Goal: Task Accomplishment & Management: Manage account settings

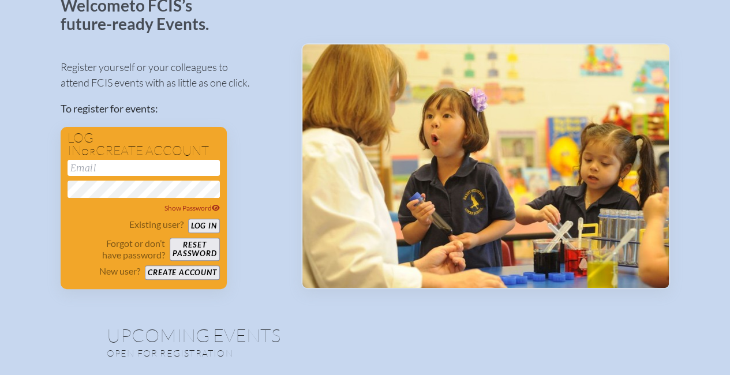
scroll to position [83, 0]
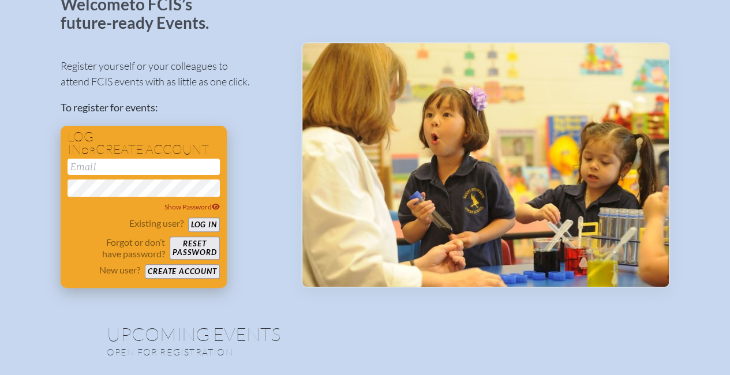
click at [114, 173] on input "email" at bounding box center [144, 167] width 152 height 16
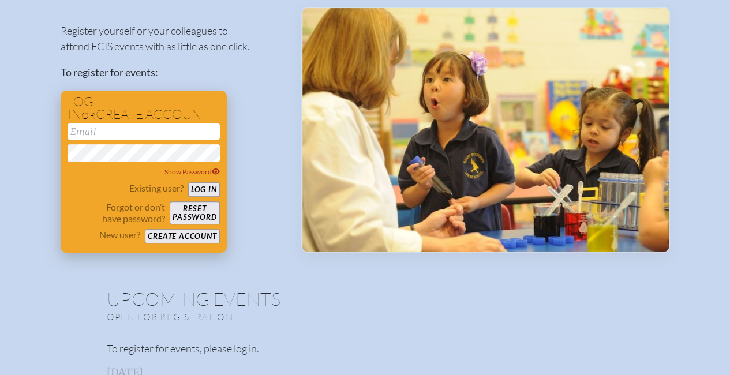
scroll to position [121, 0]
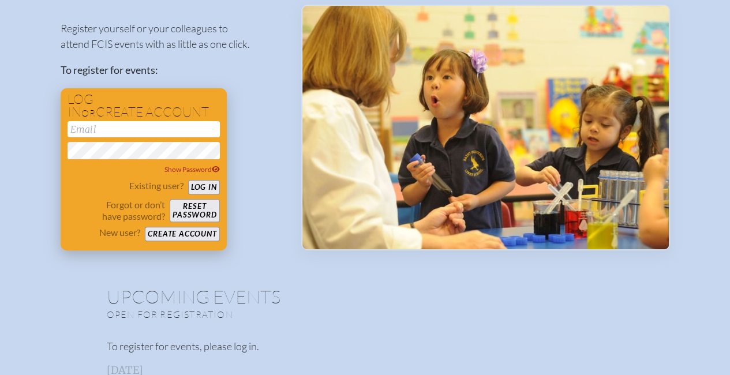
click at [157, 132] on input "email" at bounding box center [144, 129] width 152 height 16
click at [207, 123] on input "email" at bounding box center [144, 129] width 152 height 16
type input "[EMAIL_ADDRESS][DOMAIN_NAME]"
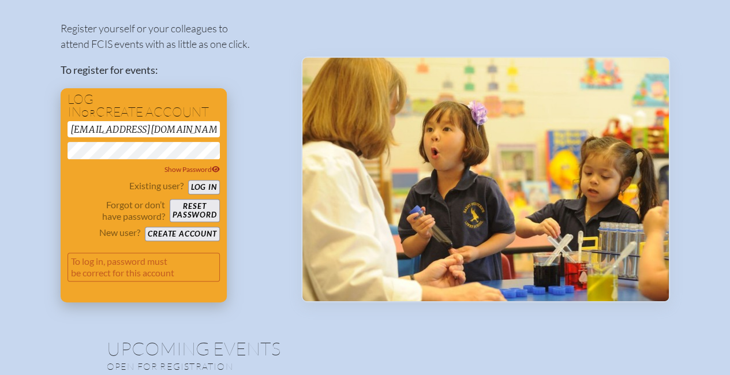
scroll to position [172, 0]
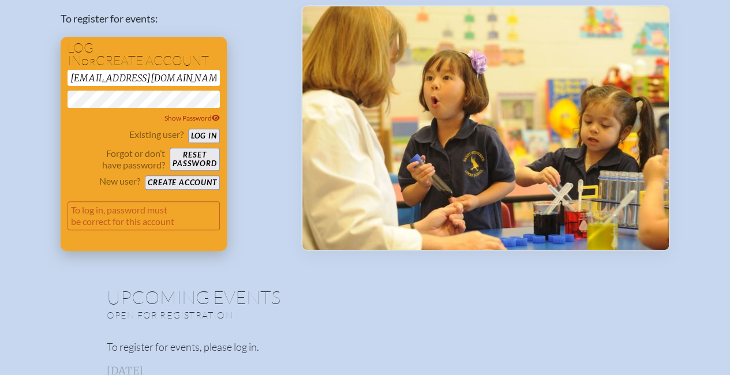
click at [206, 134] on button "Log in" at bounding box center [204, 136] width 32 height 14
click at [208, 119] on span "Show Password" at bounding box center [192, 118] width 55 height 9
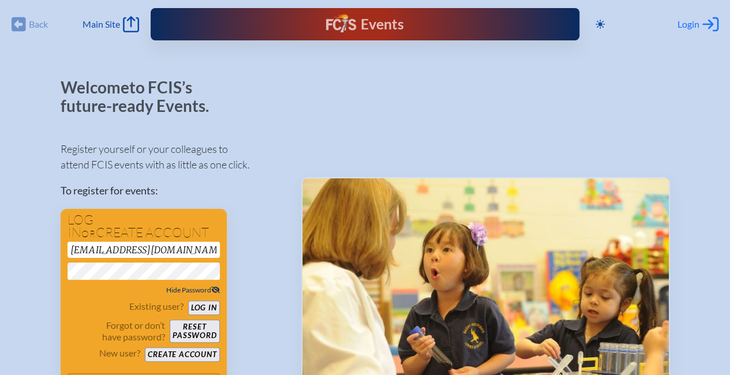
click at [695, 25] on span "Login" at bounding box center [689, 24] width 22 height 12
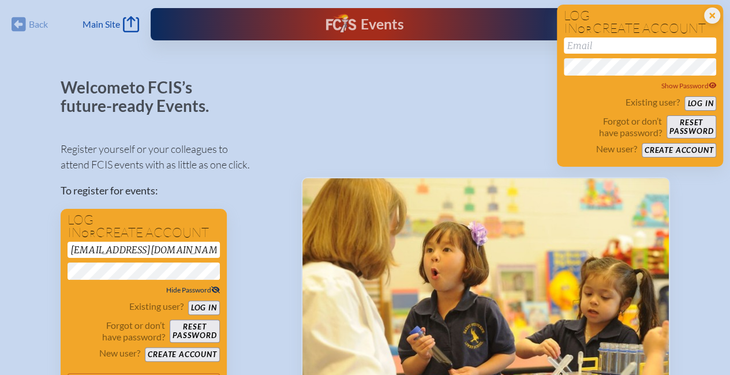
click at [236, 92] on div "Welcome to FCIS’s future-ready Events. Register yourself or your colleagues to …" at bounding box center [172, 251] width 222 height 345
click at [111, 26] on span "Main Site" at bounding box center [102, 24] width 38 height 12
